Goal: Information Seeking & Learning: Learn about a topic

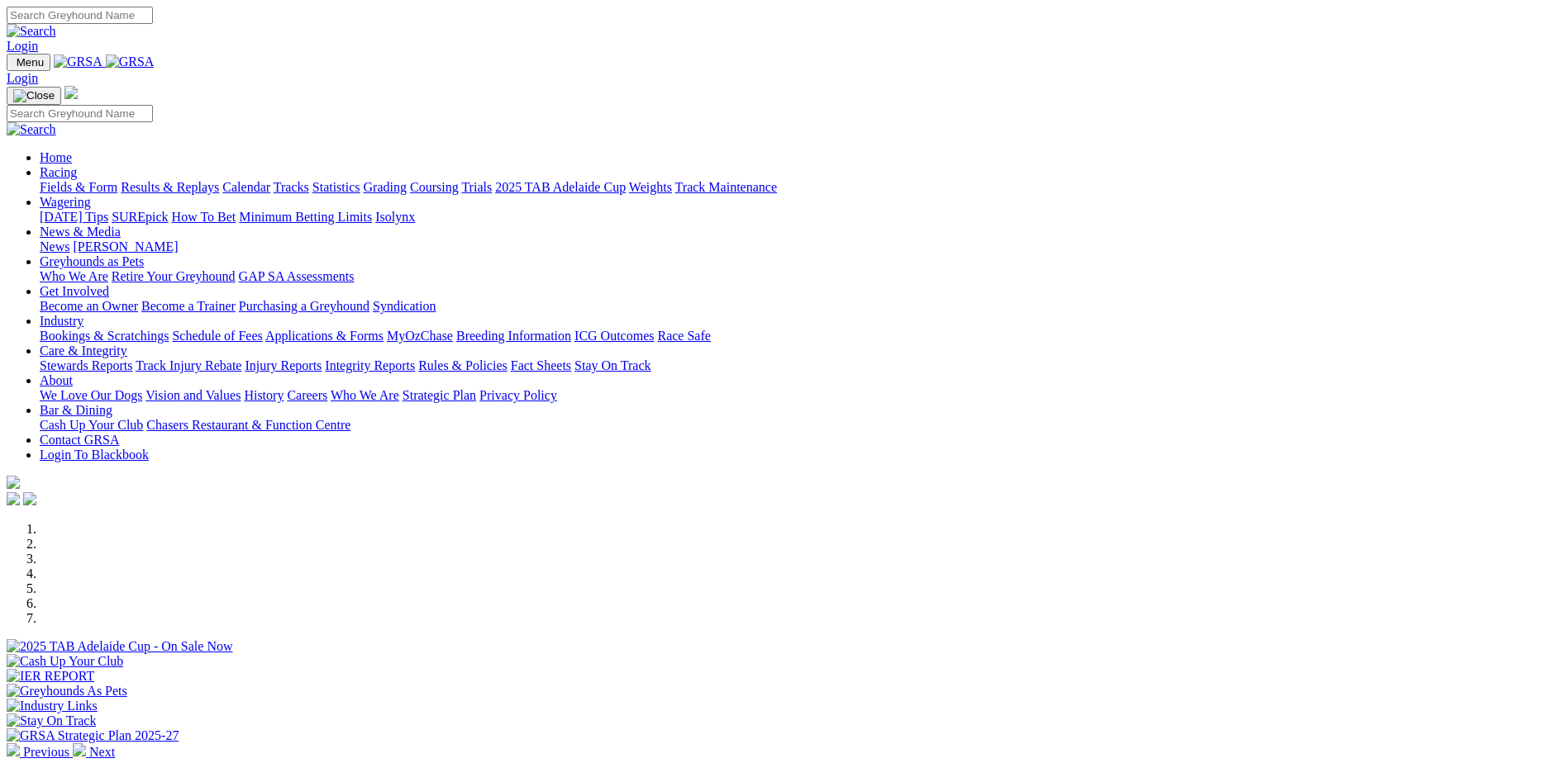
click at [270, 180] on link "Calendar" at bounding box center [247, 187] width 48 height 14
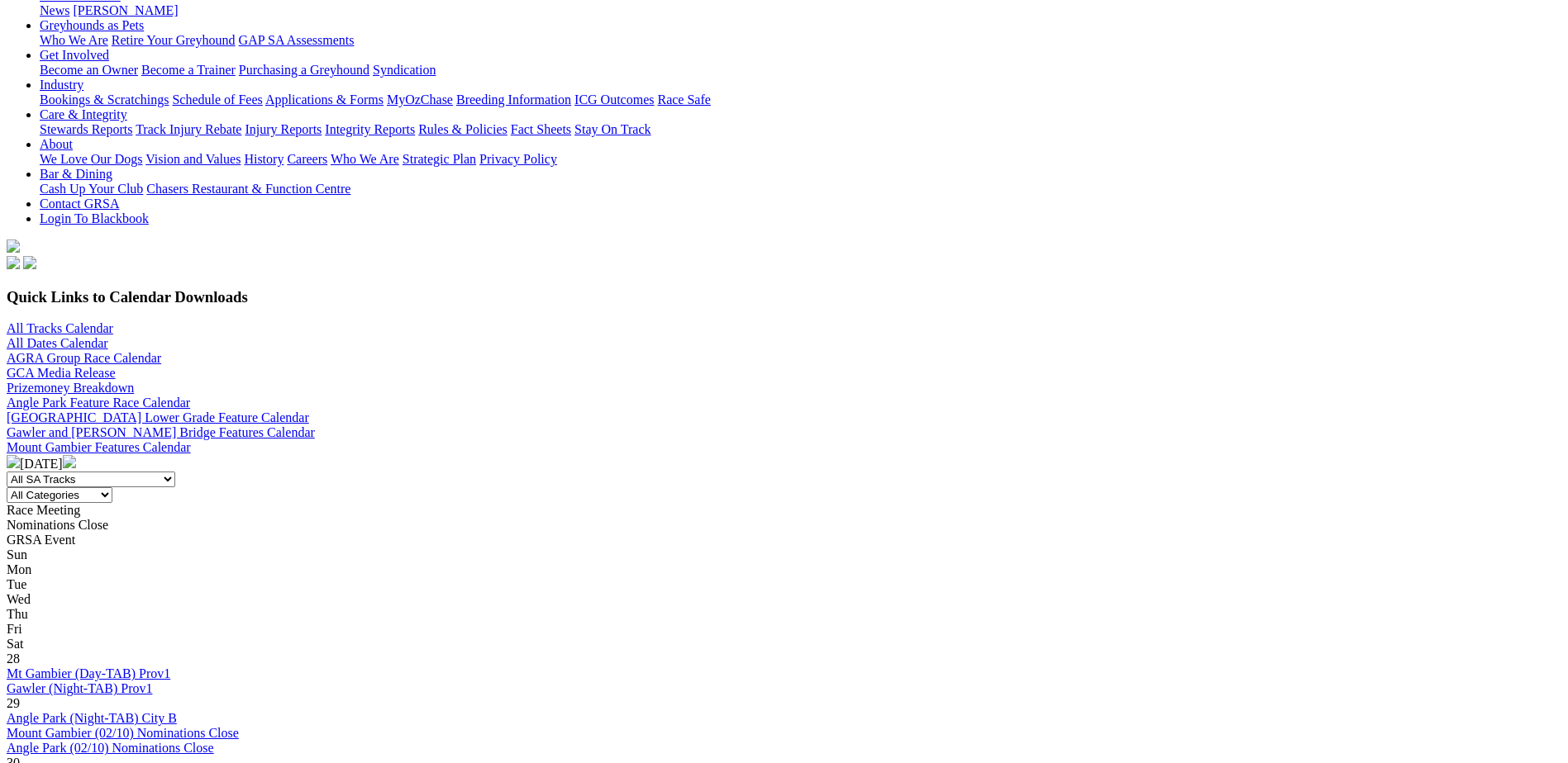
scroll to position [330, 0]
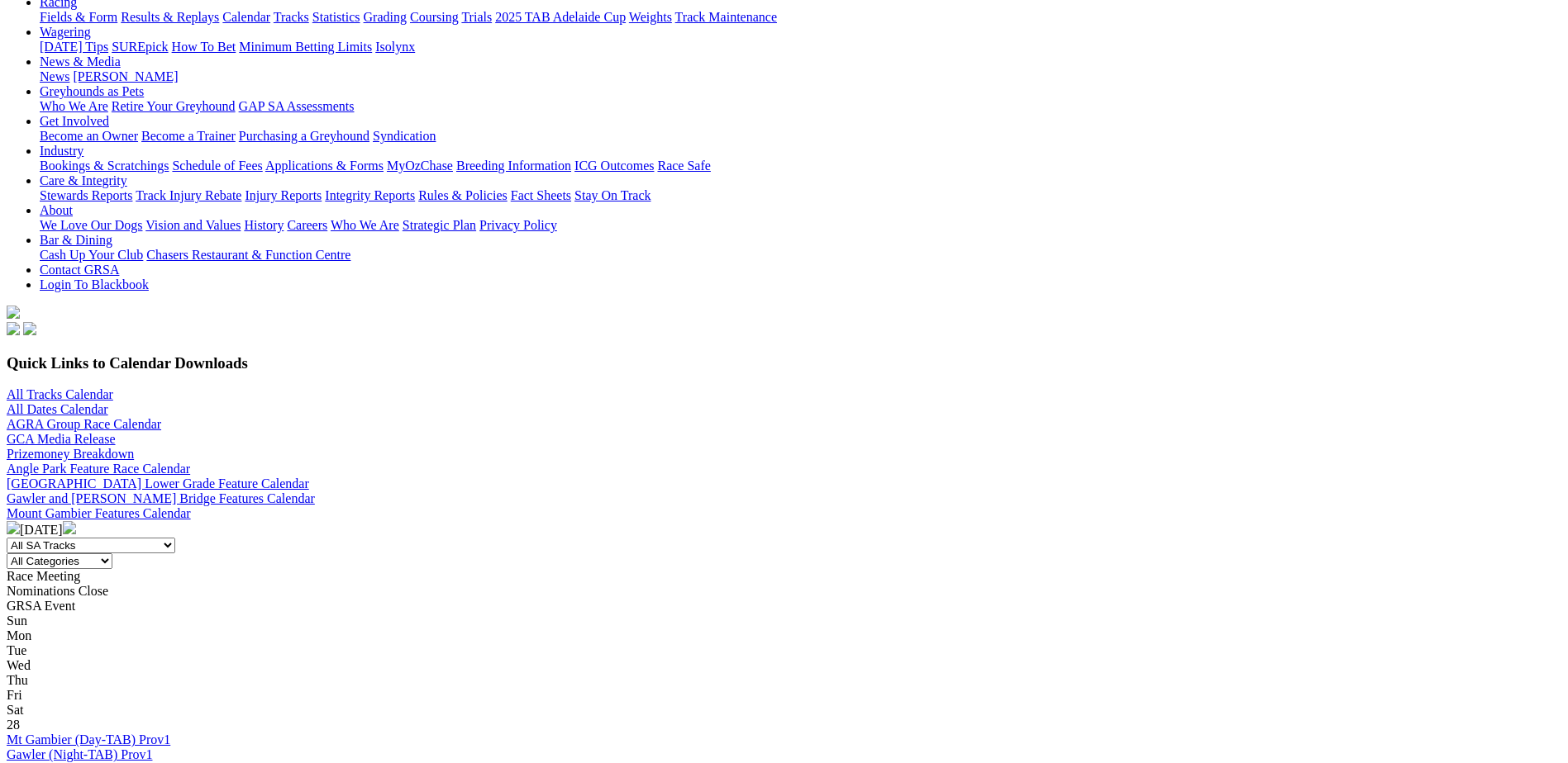
scroll to position [247, 0]
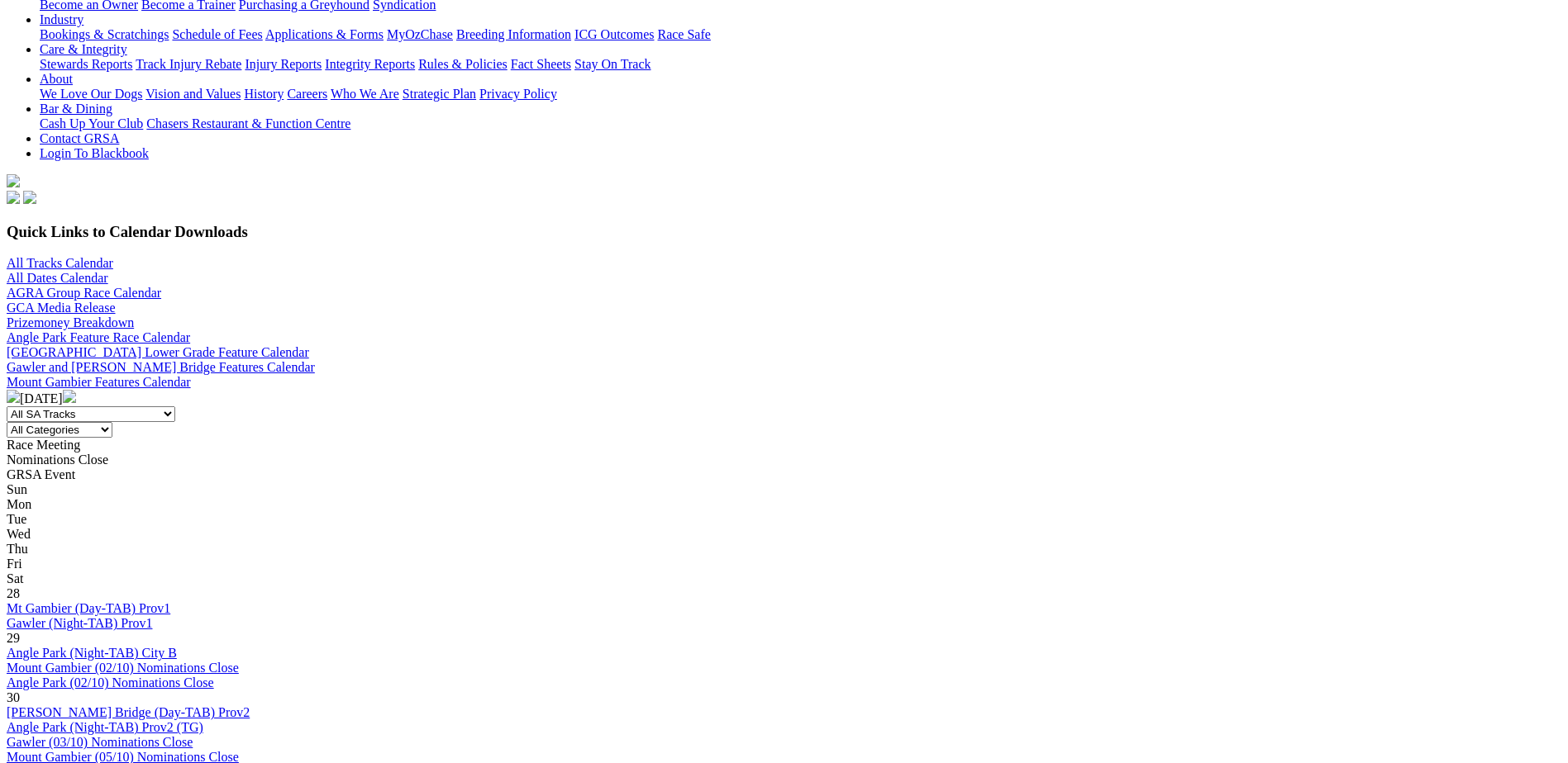
scroll to position [330, 0]
click at [113, 423] on select "All Categories Race Meetings GRSA Events Nomination Dates" at bounding box center [60, 430] width 106 height 16
select select "0"
click at [113, 423] on select "All Categories Race Meetings GRSA Events Nomination Dates" at bounding box center [60, 430] width 106 height 16
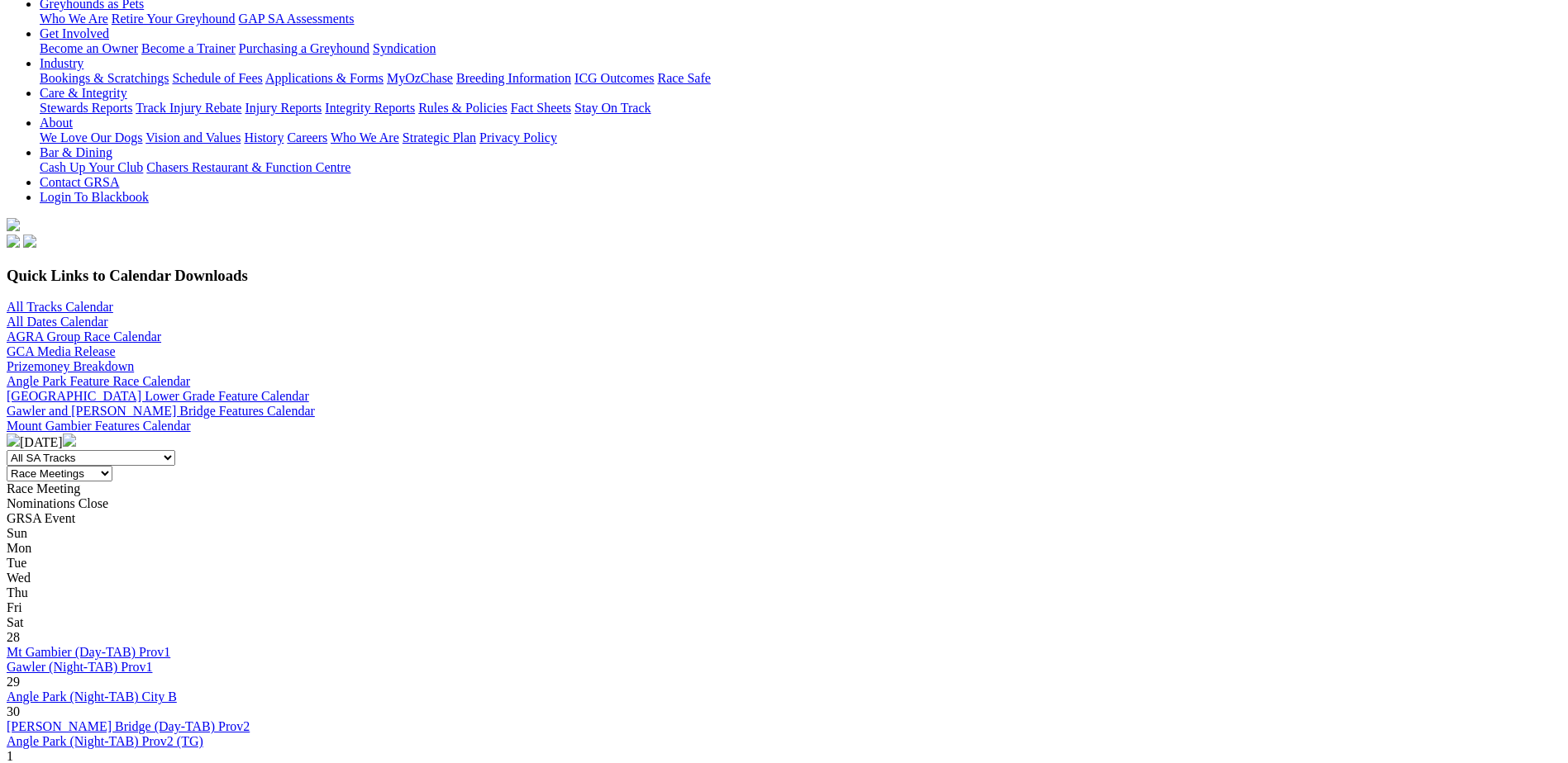
scroll to position [83, 0]
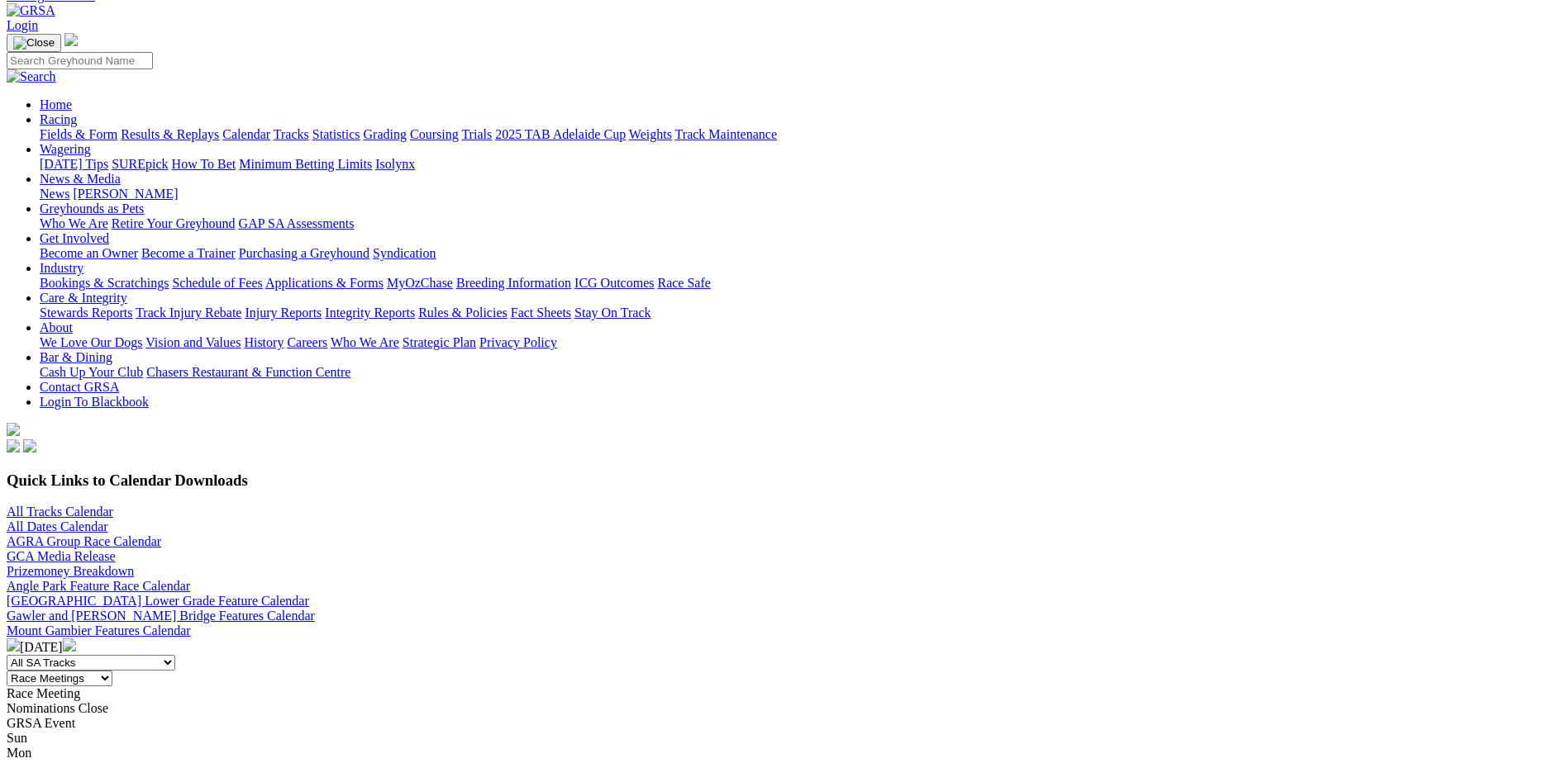
click at [309, 594] on link "[GEOGRAPHIC_DATA] Lower Grade Feature Calendar" at bounding box center [157, 601] width 302 height 14
